Goal: Obtain resource: Obtain resource

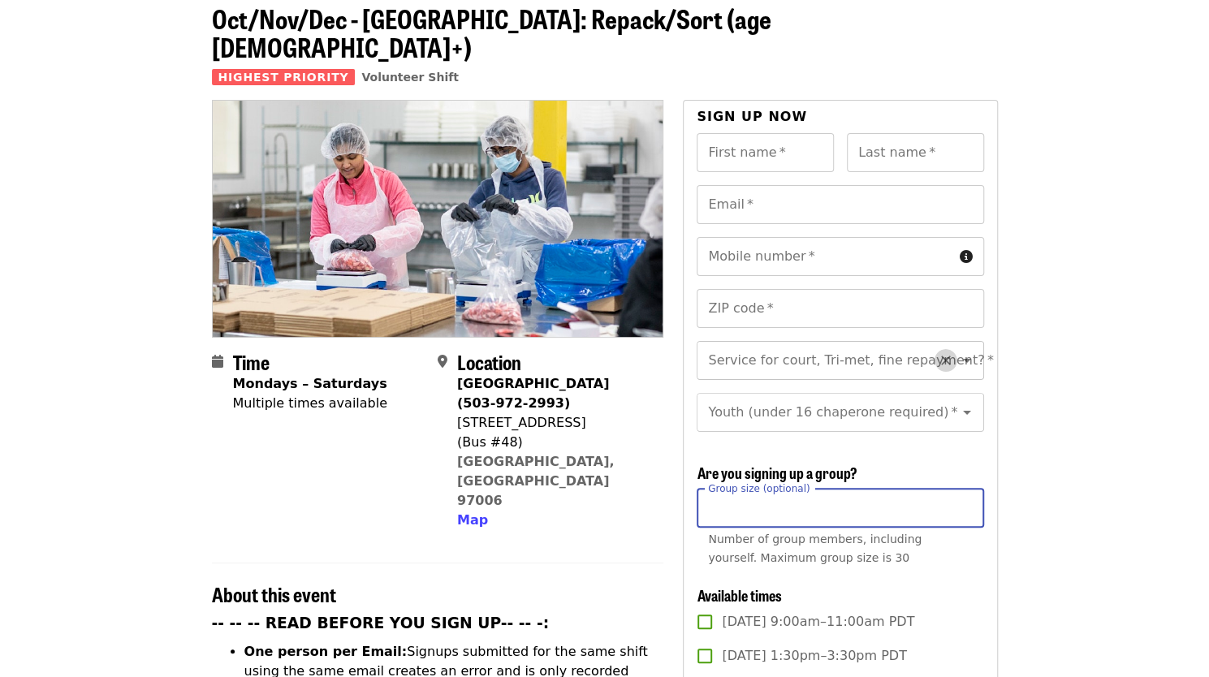
click at [938, 352] on icon "Clear" at bounding box center [946, 360] width 16 height 16
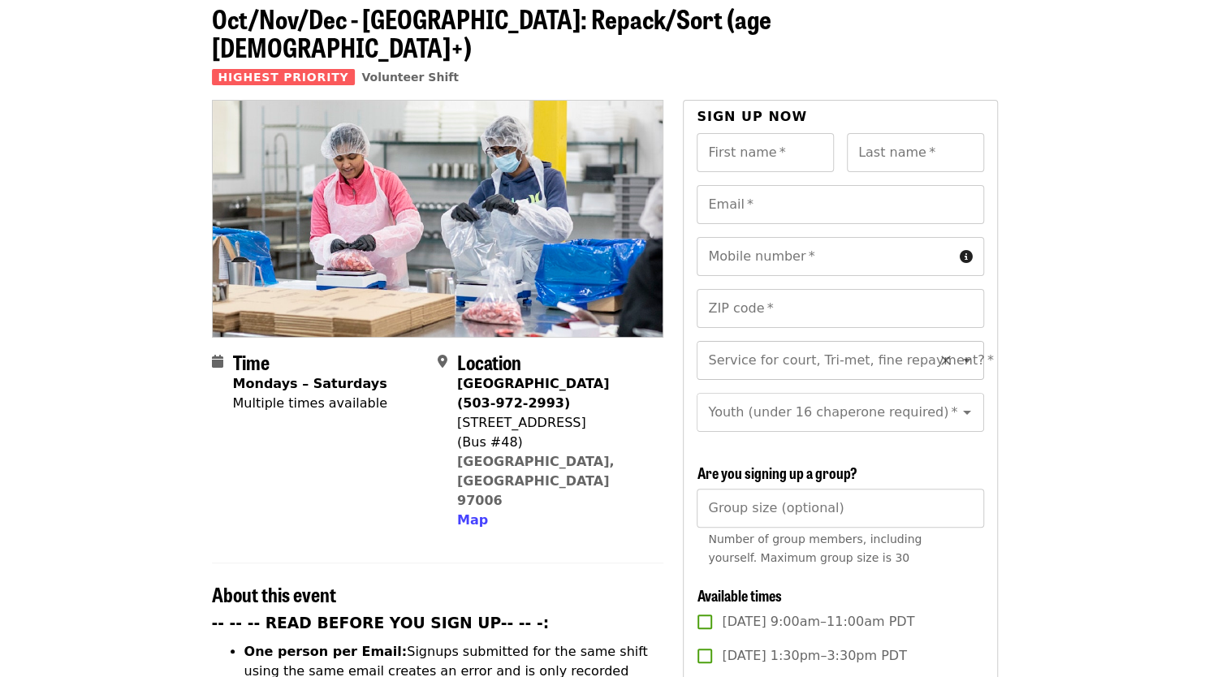
click at [957, 351] on icon "Open" at bounding box center [966, 360] width 19 height 19
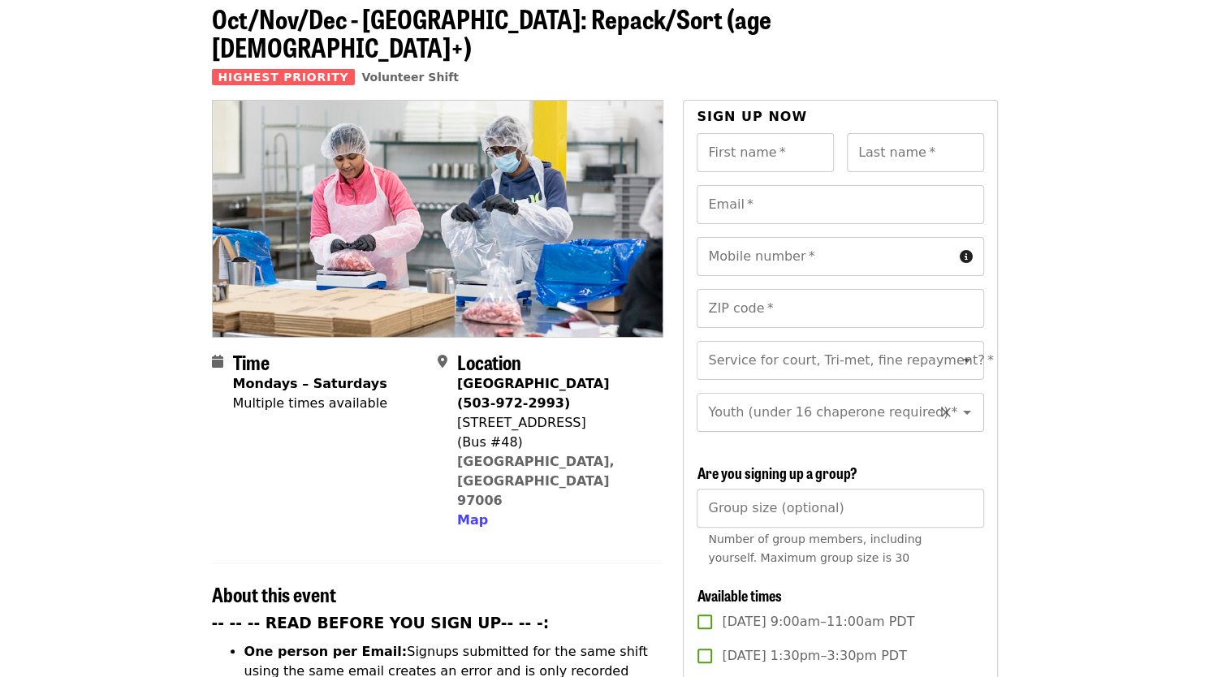
click at [957, 403] on icon "Open" at bounding box center [966, 412] width 19 height 19
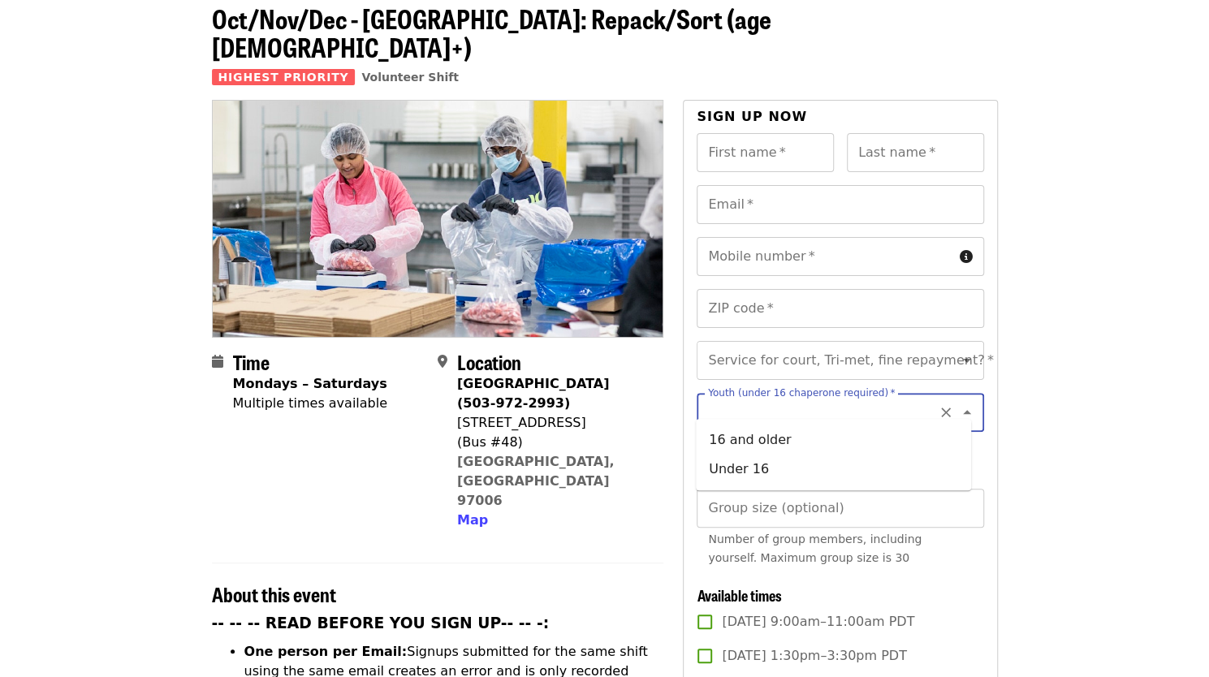
click at [963, 410] on icon "Close" at bounding box center [967, 412] width 8 height 4
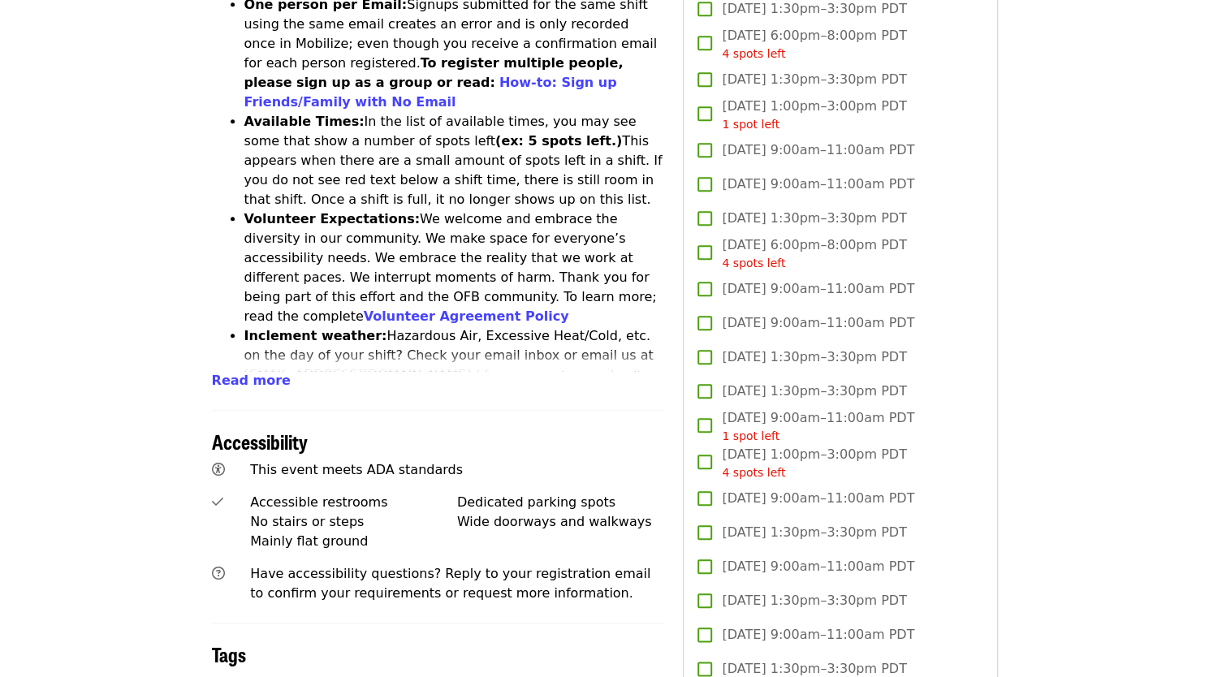
scroll to position [742, 0]
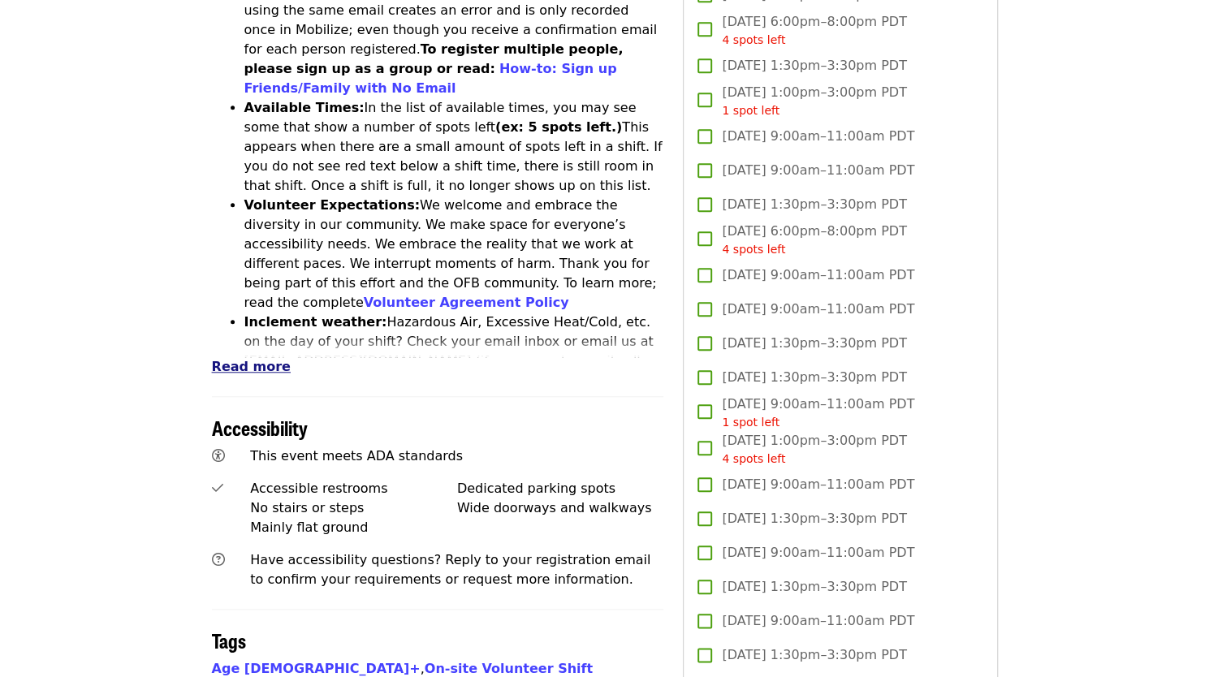
click at [257, 359] on span "Read more" at bounding box center [251, 366] width 79 height 15
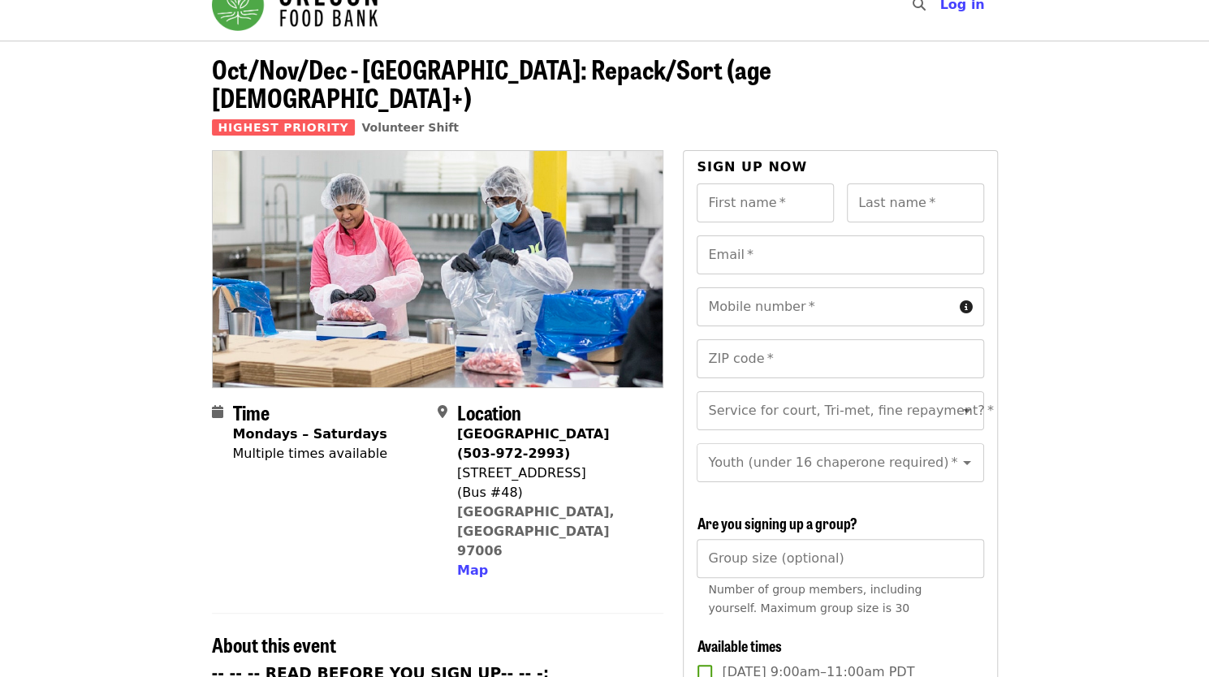
scroll to position [26, 0]
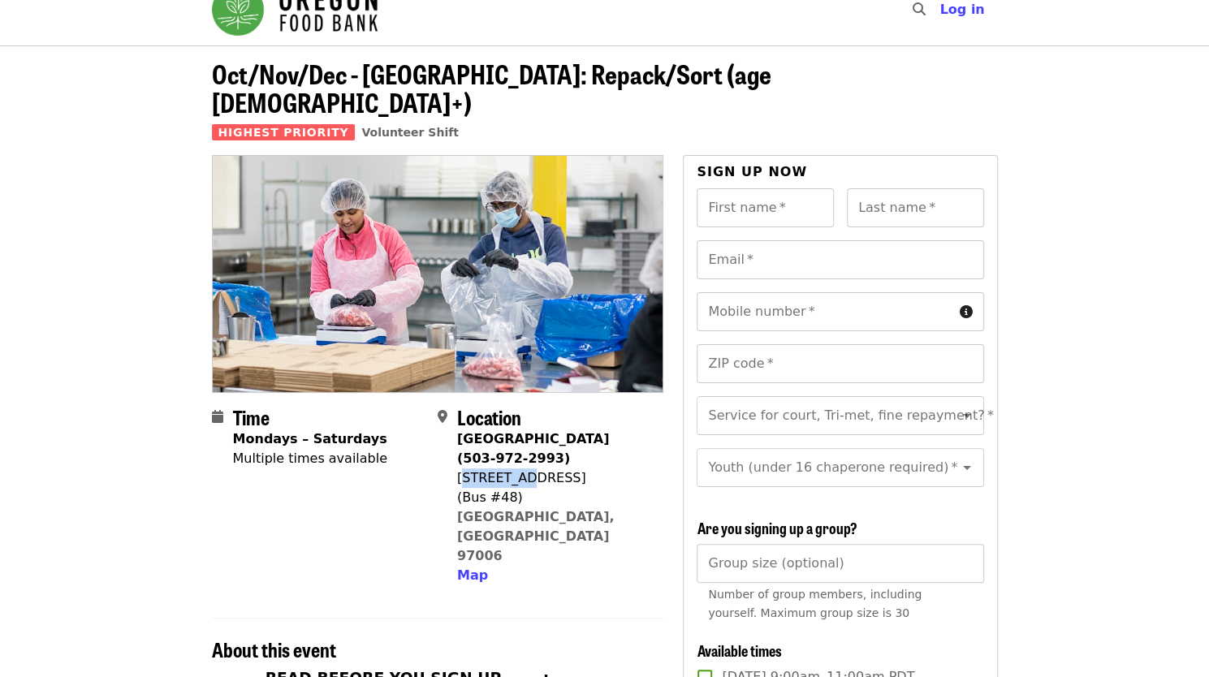
drag, startPoint x: 461, startPoint y: 451, endPoint x: 529, endPoint y: 451, distance: 67.4
click at [529, 468] on div "[STREET_ADDRESS]" at bounding box center [553, 477] width 193 height 19
click at [572, 468] on div "[STREET_ADDRESS]" at bounding box center [553, 477] width 193 height 19
drag, startPoint x: 583, startPoint y: 490, endPoint x: 458, endPoint y: 447, distance: 132.0
click at [458, 447] on div "[GEOGRAPHIC_DATA] (503-972-2993) [STREET_ADDRESS] Map" at bounding box center [553, 507] width 193 height 156
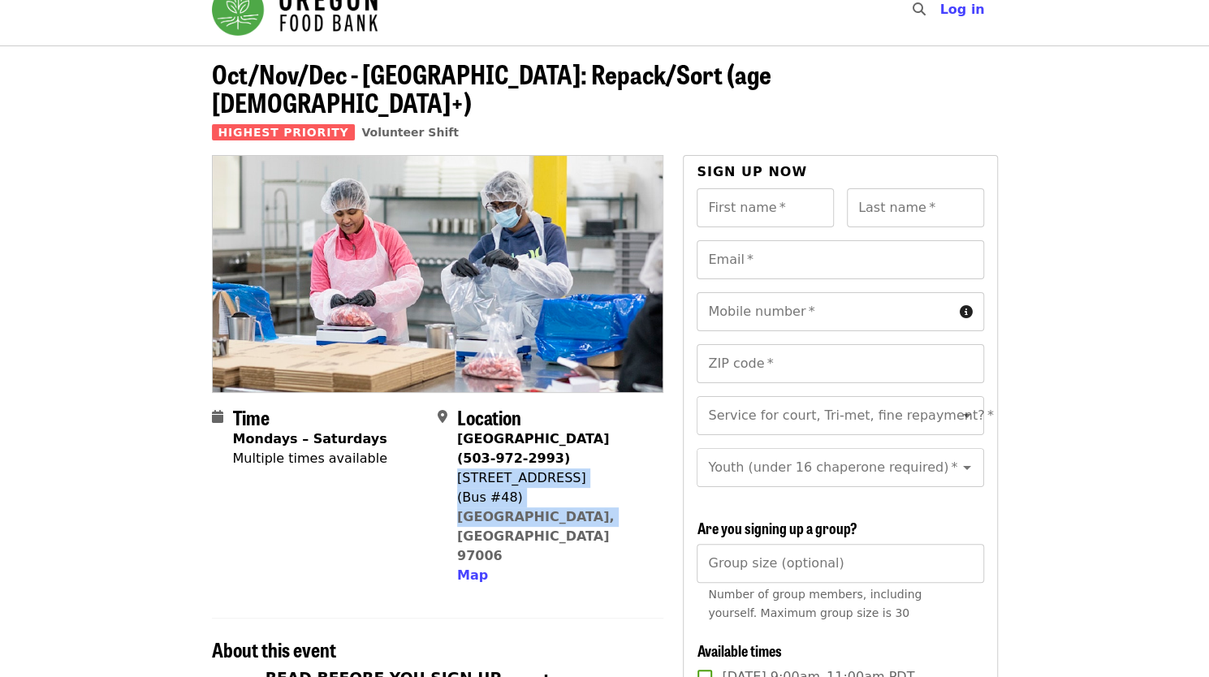
copy span "[STREET_ADDRESS]"
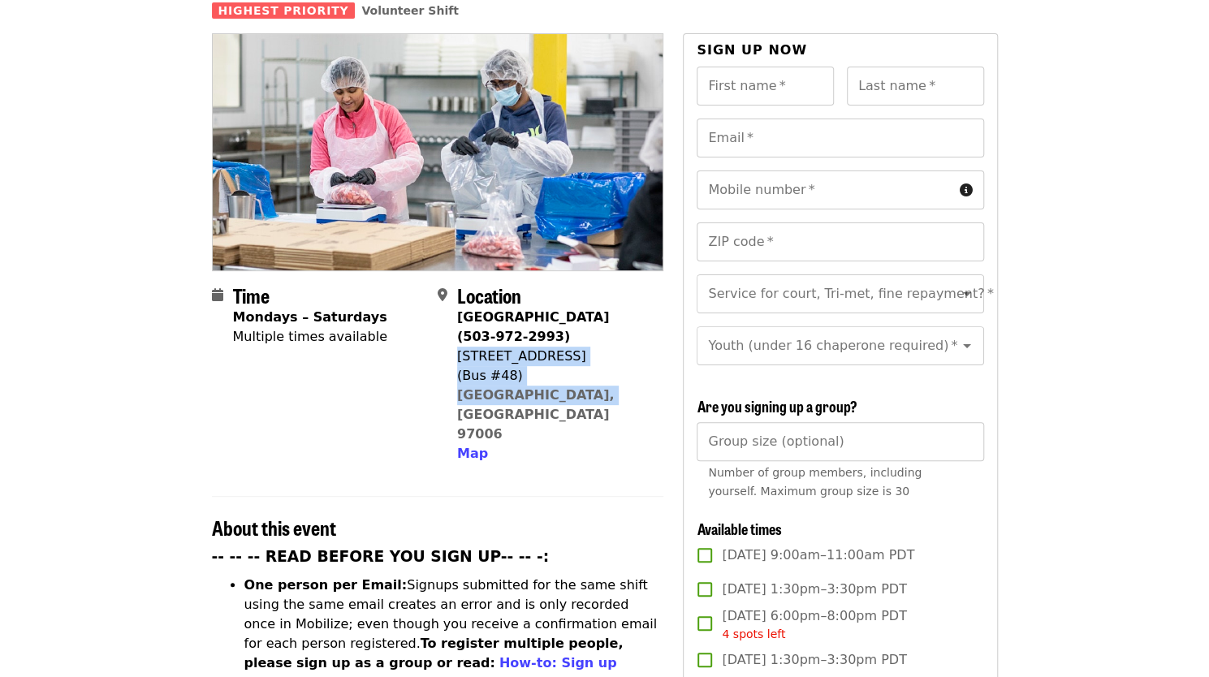
scroll to position [153, 0]
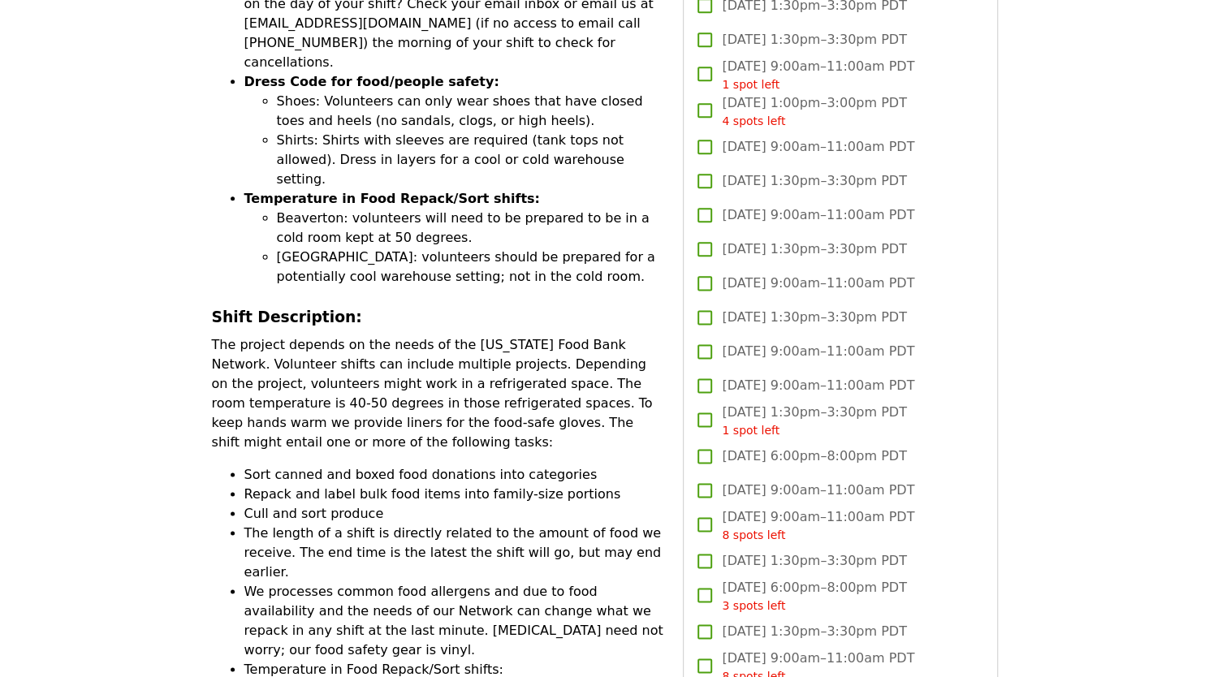
scroll to position [1112, 0]
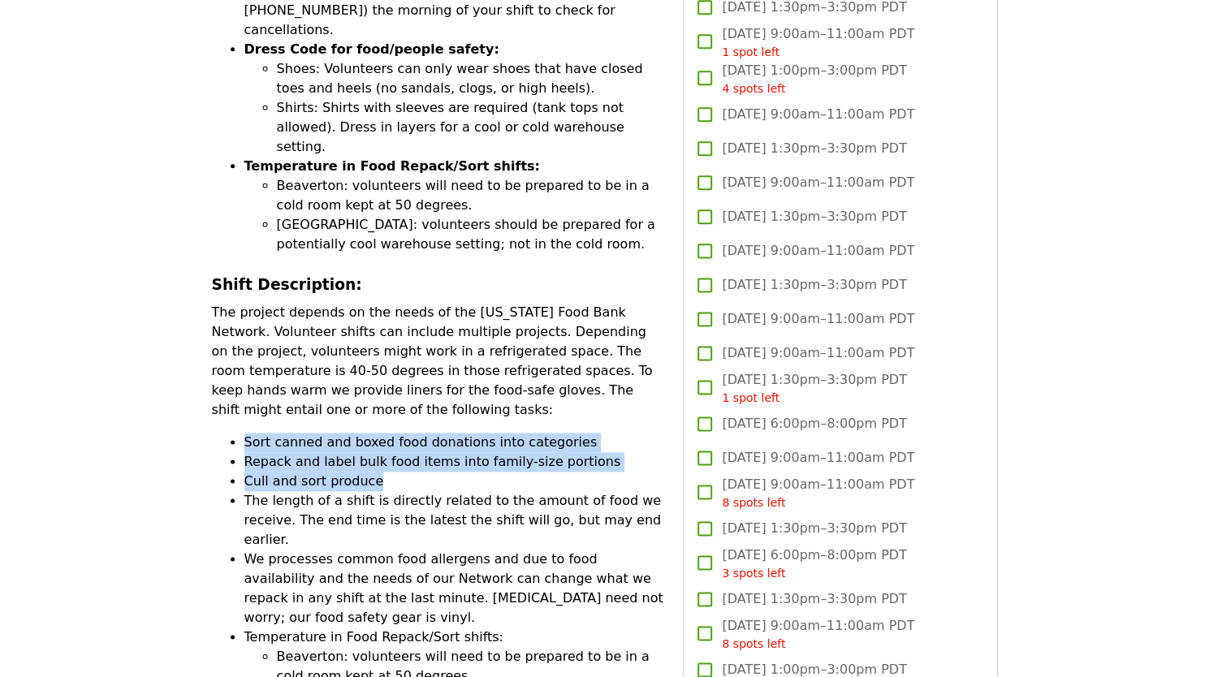
drag, startPoint x: 379, startPoint y: 354, endPoint x: 242, endPoint y: 318, distance: 141.8
click at [242, 433] on ul "Sort canned and boxed food donations into categories Repack and label bulk food…" at bounding box center [438, 579] width 452 height 292
copy ul "Sort canned and boxed food donations into categories Repack and label bulk food…"
